Goal: Find specific page/section: Find specific page/section

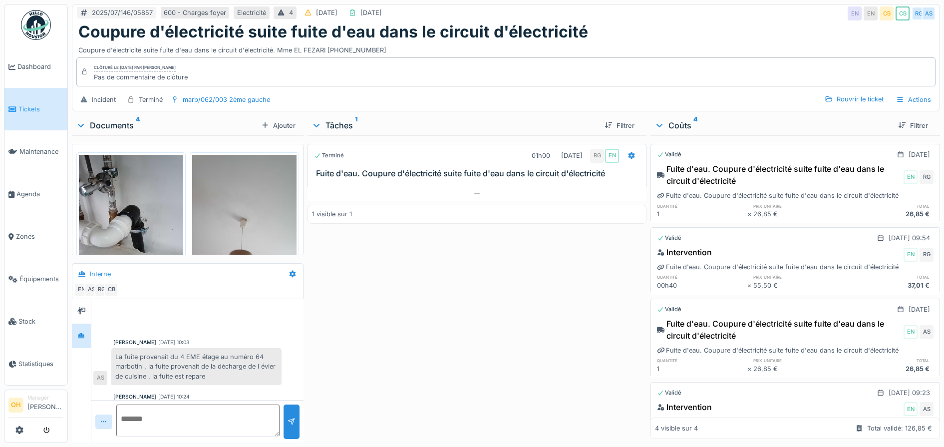
scroll to position [60, 0]
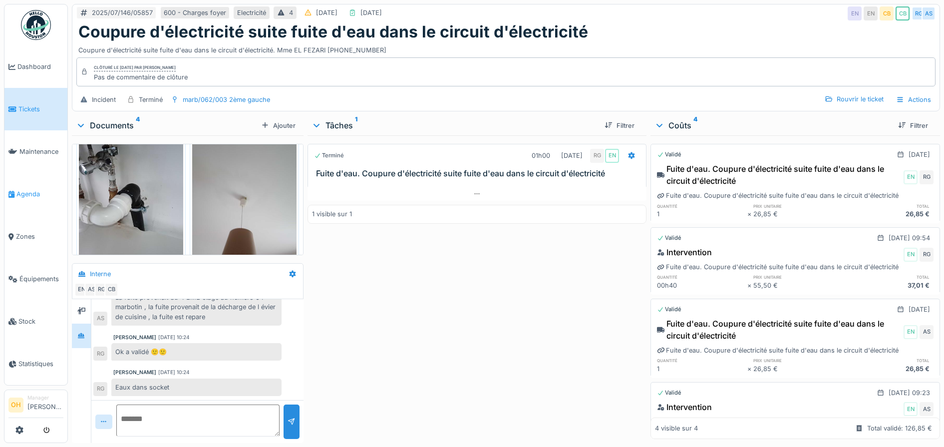
click at [27, 190] on span "Agenda" at bounding box center [39, 193] width 47 height 9
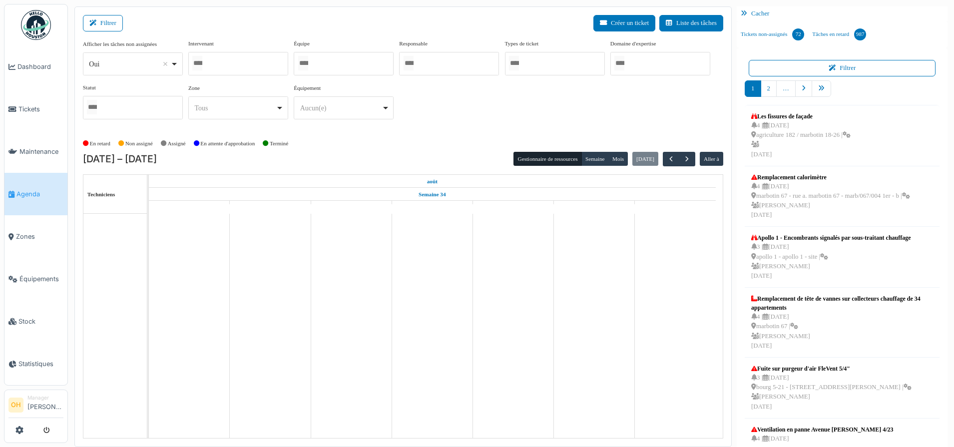
click at [218, 63] on div at bounding box center [238, 63] width 100 height 23
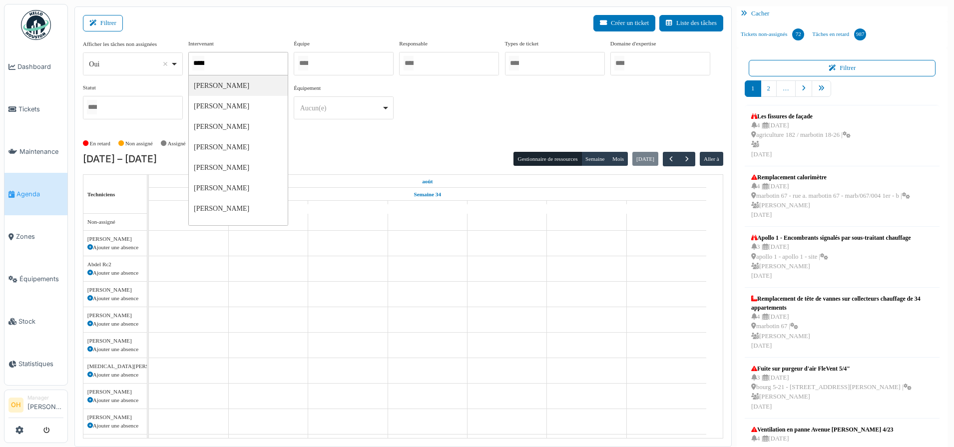
type input "******"
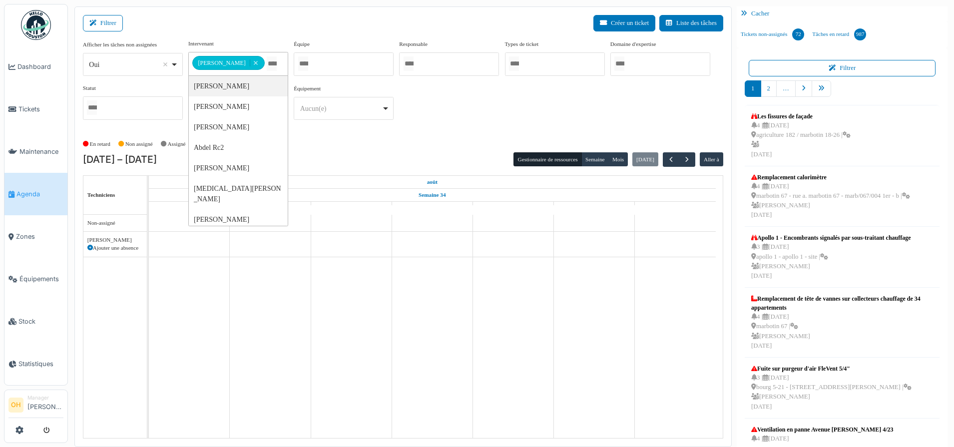
click at [460, 82] on div "**********" at bounding box center [403, 83] width 640 height 88
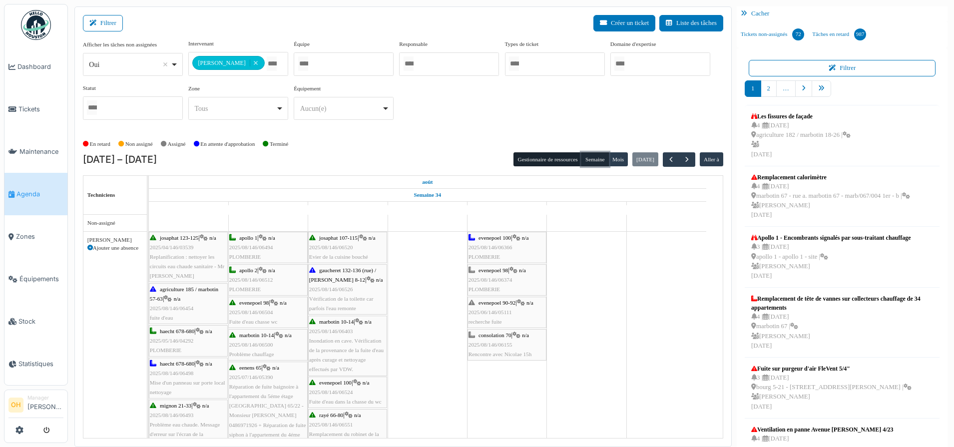
click at [581, 160] on button "Semaine" at bounding box center [594, 159] width 27 height 14
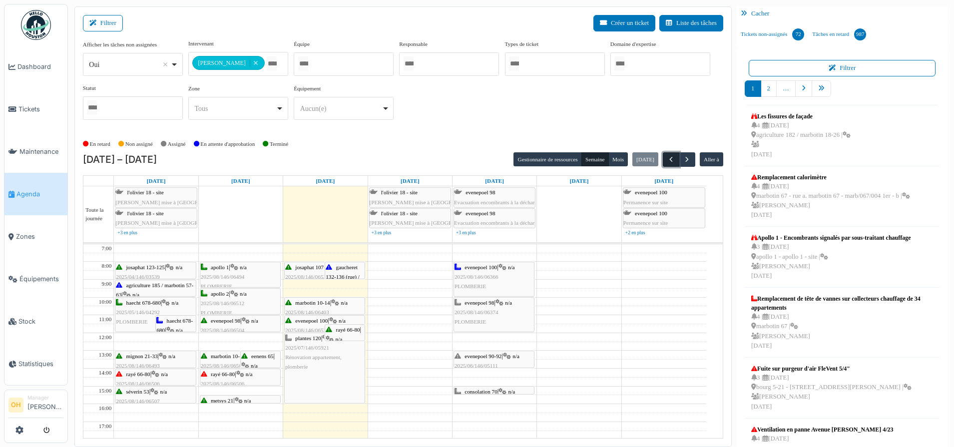
click at [667, 158] on span "button" at bounding box center [671, 159] width 8 height 8
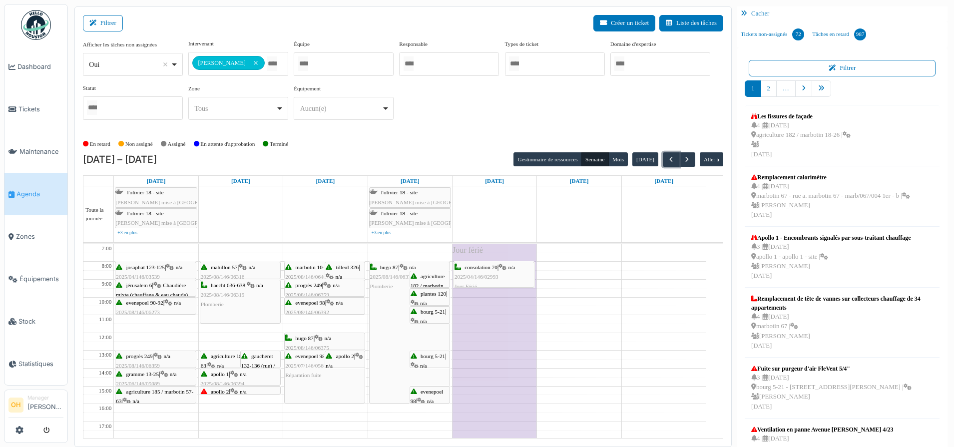
click at [389, 276] on span "2025/08/146/06375" at bounding box center [392, 277] width 44 height 6
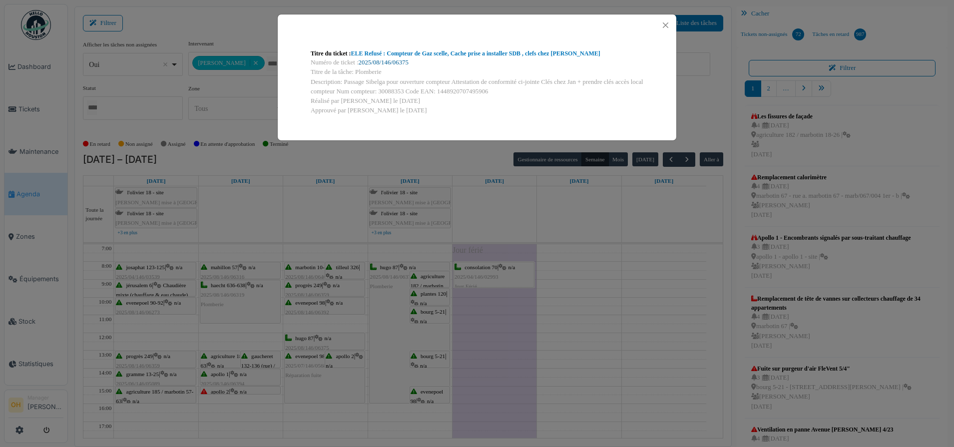
click at [383, 62] on link "2025/08/146/06375" at bounding box center [384, 62] width 50 height 7
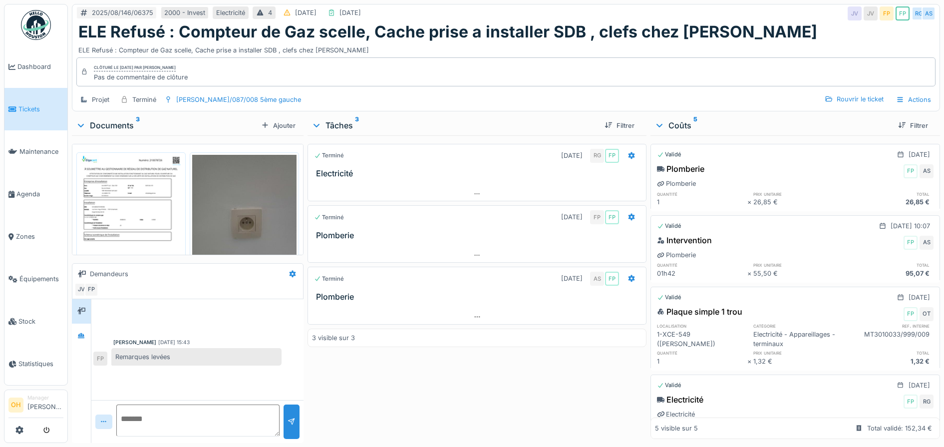
click at [128, 217] on img at bounding box center [131, 228] width 104 height 147
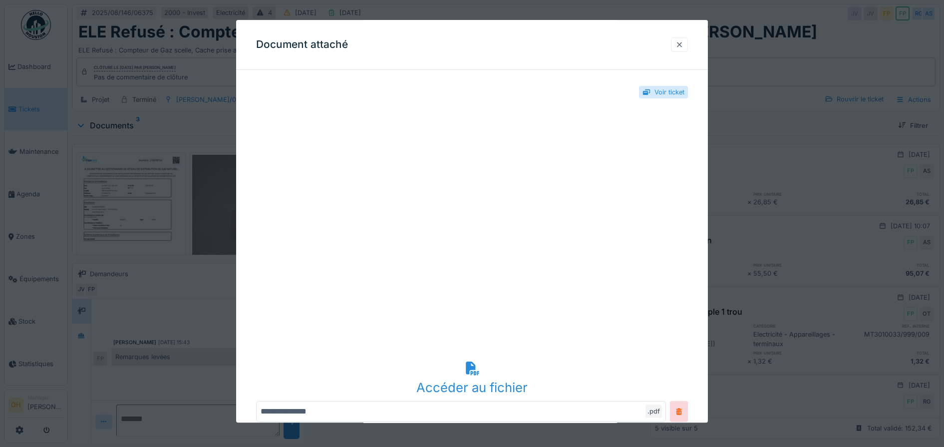
click at [684, 46] on div at bounding box center [680, 44] width 8 height 9
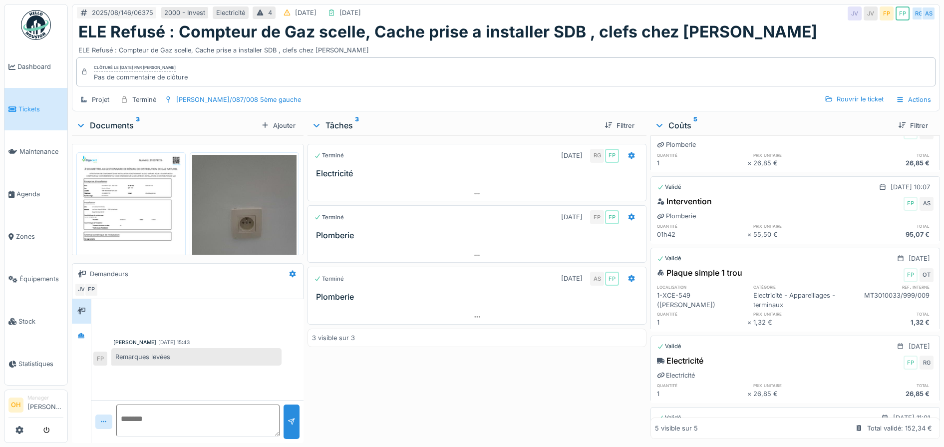
scroll to position [119, 0]
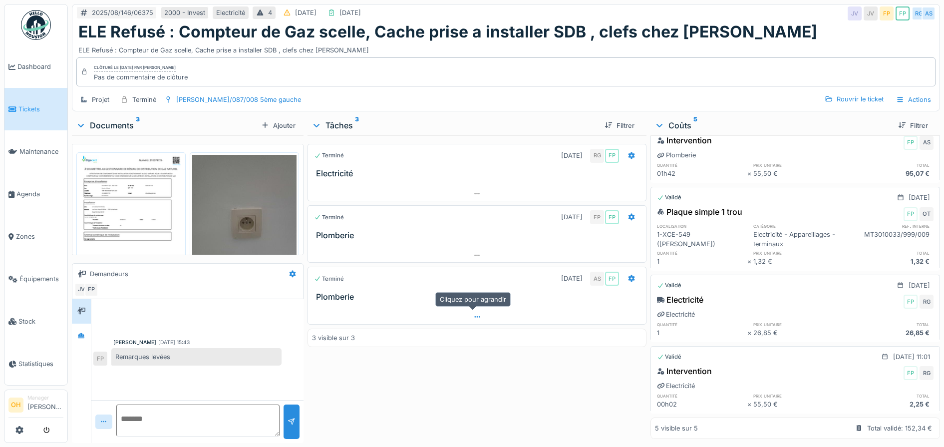
click at [466, 312] on div at bounding box center [477, 317] width 339 height 14
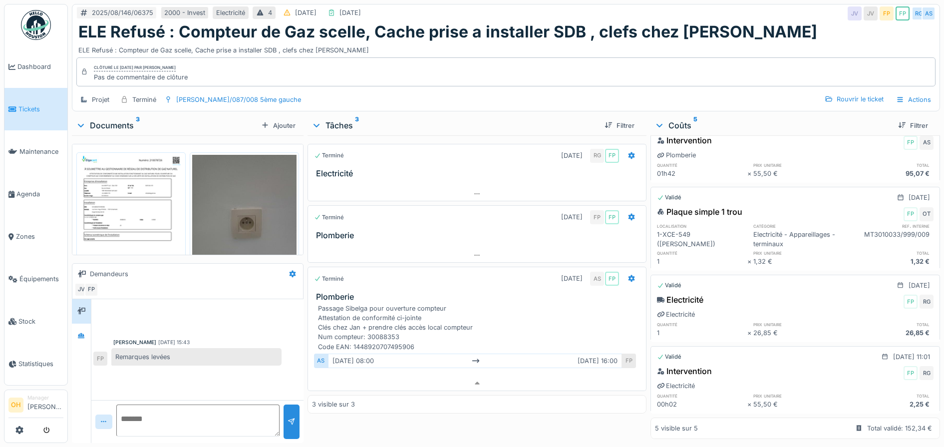
click at [121, 176] on img at bounding box center [131, 228] width 104 height 147
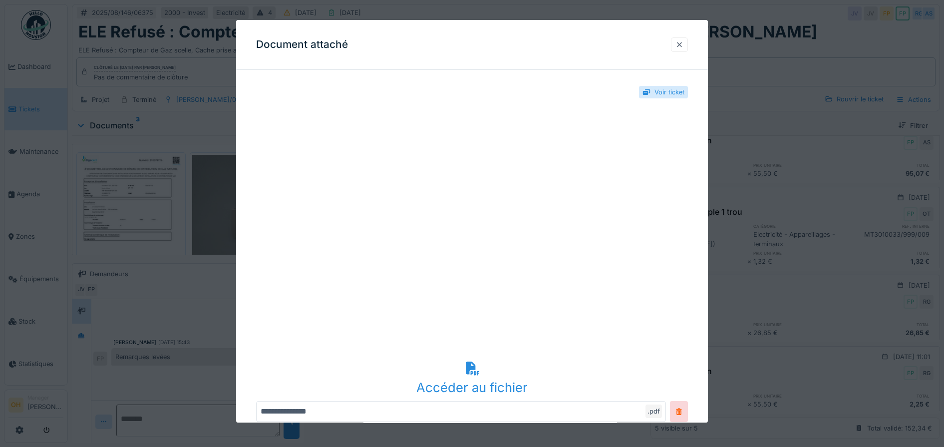
click at [684, 43] on div at bounding box center [680, 44] width 8 height 9
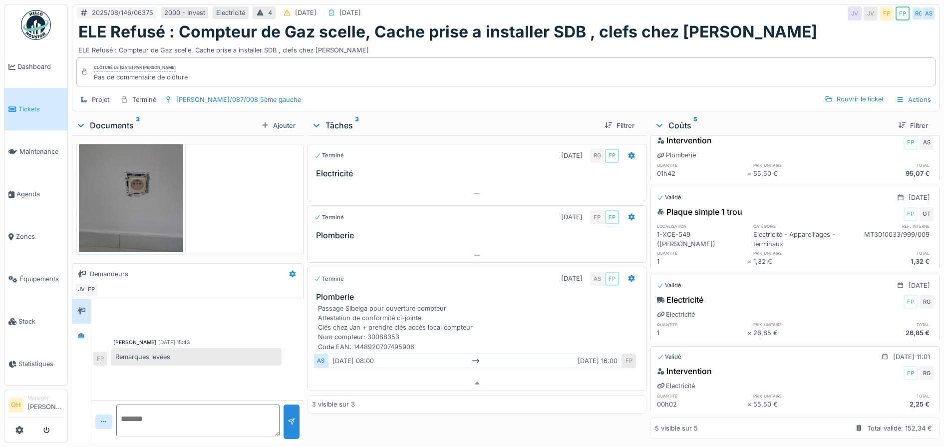
scroll to position [217, 0]
click at [75, 332] on div at bounding box center [81, 336] width 15 height 12
